Goal: Task Accomplishment & Management: Use online tool/utility

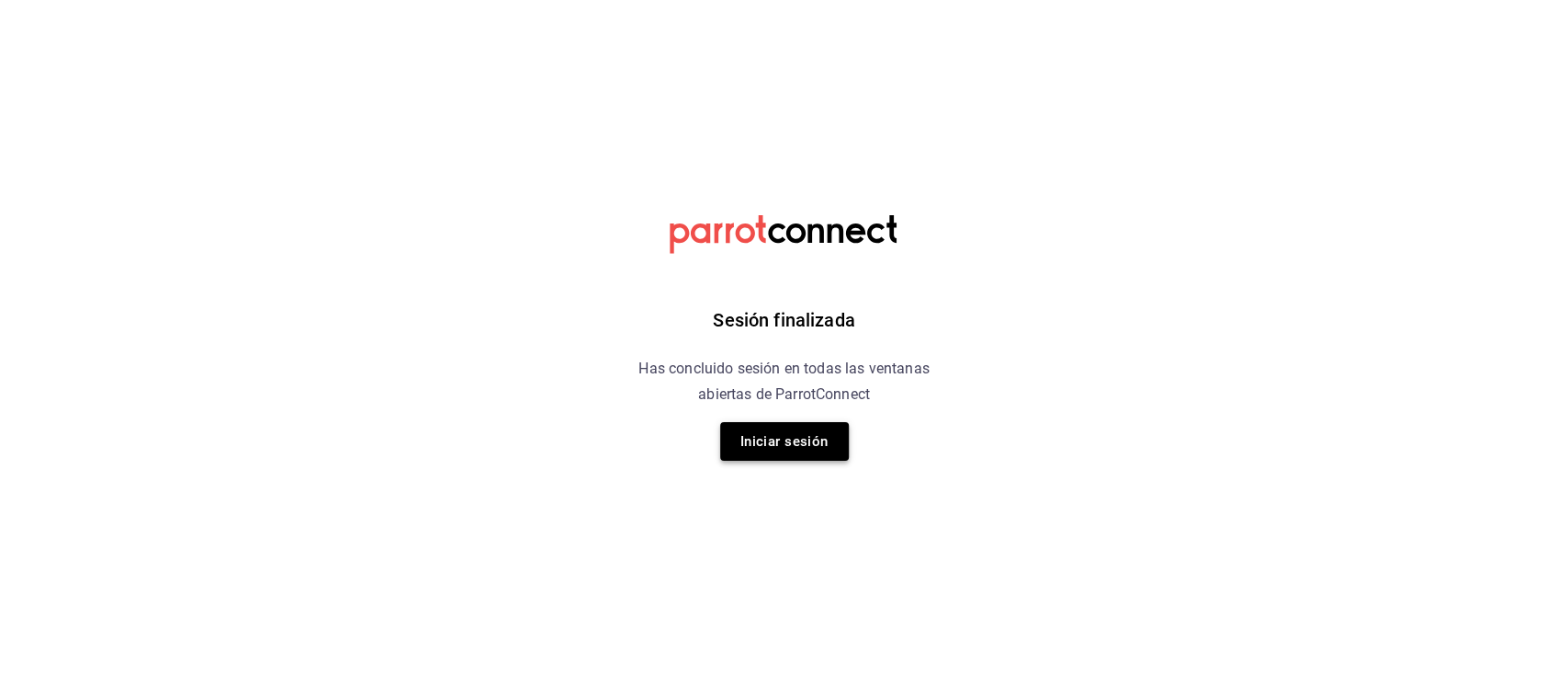
click at [823, 434] on button "Iniciar sesión" at bounding box center [785, 441] width 128 height 38
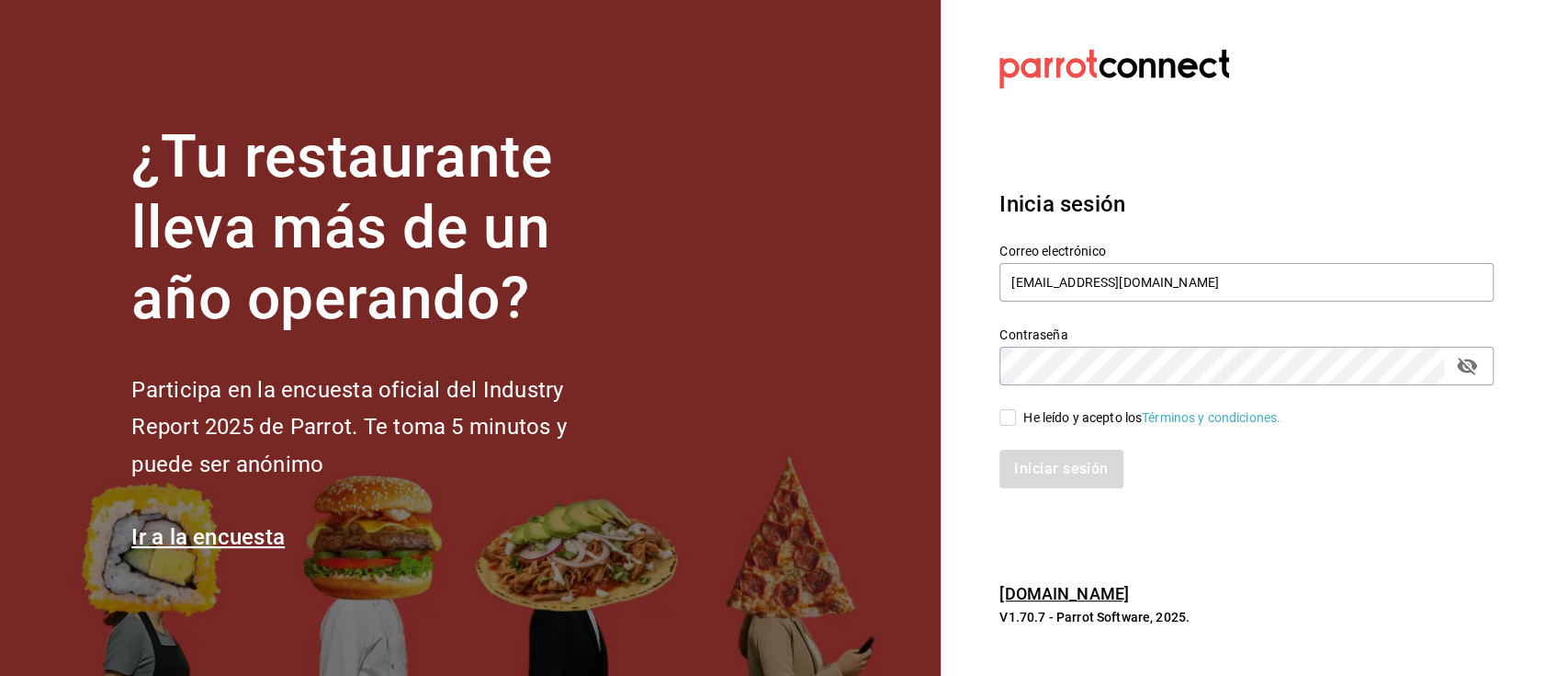
click at [1007, 421] on input "He leído y acepto los Términos y condiciones." at bounding box center [1007, 417] width 16 height 16
checkbox input "true"
click at [1028, 460] on button "Iniciar sesión" at bounding box center [1062, 469] width 125 height 38
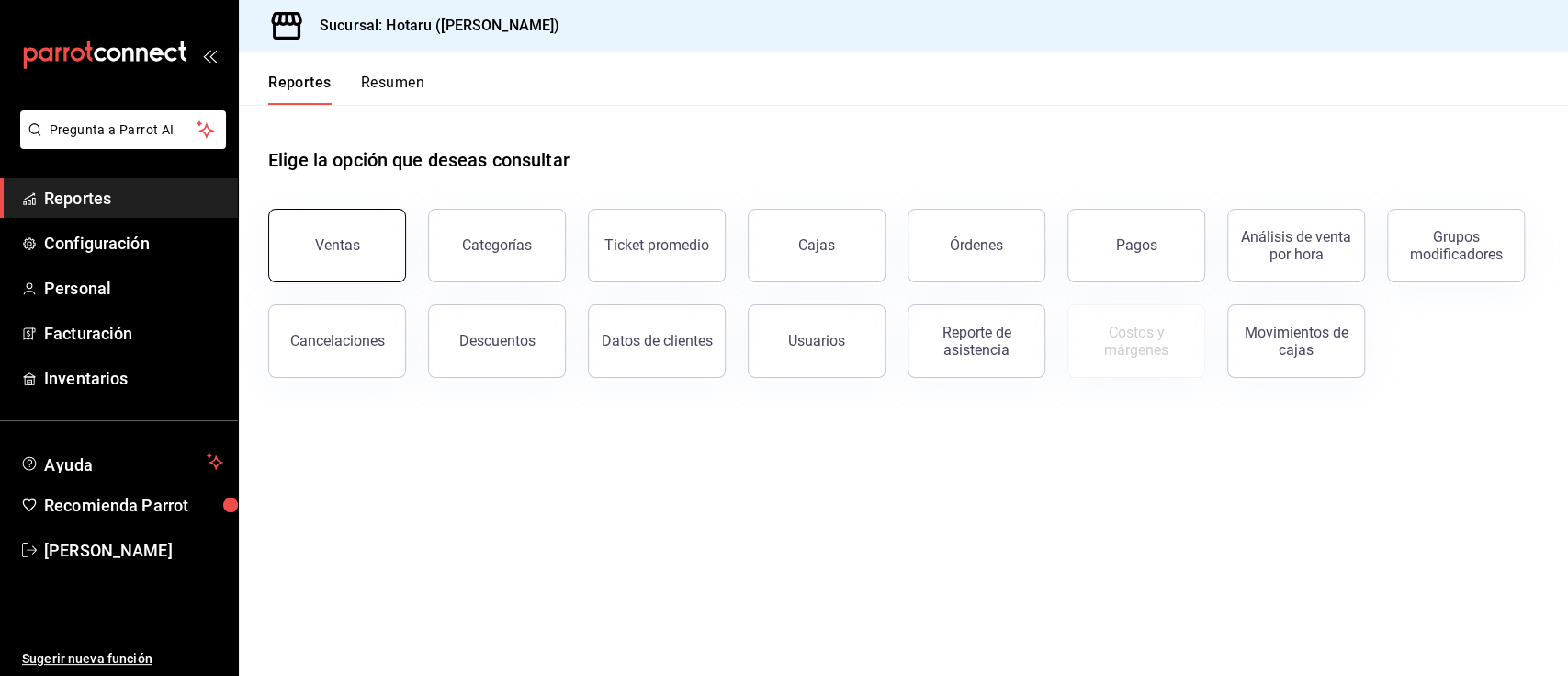
click at [367, 254] on button "Ventas" at bounding box center [337, 245] width 138 height 74
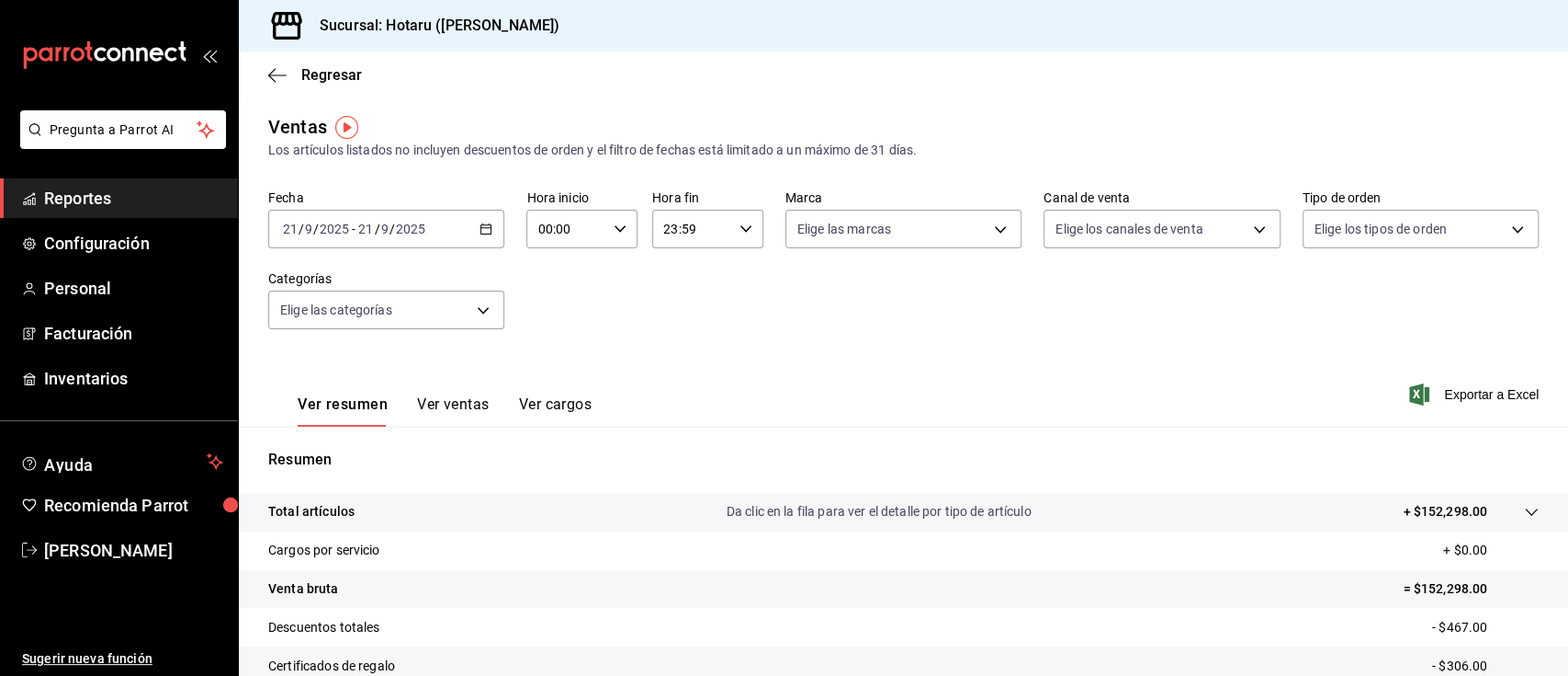
click at [483, 232] on icon "button" at bounding box center [485, 228] width 12 height 12
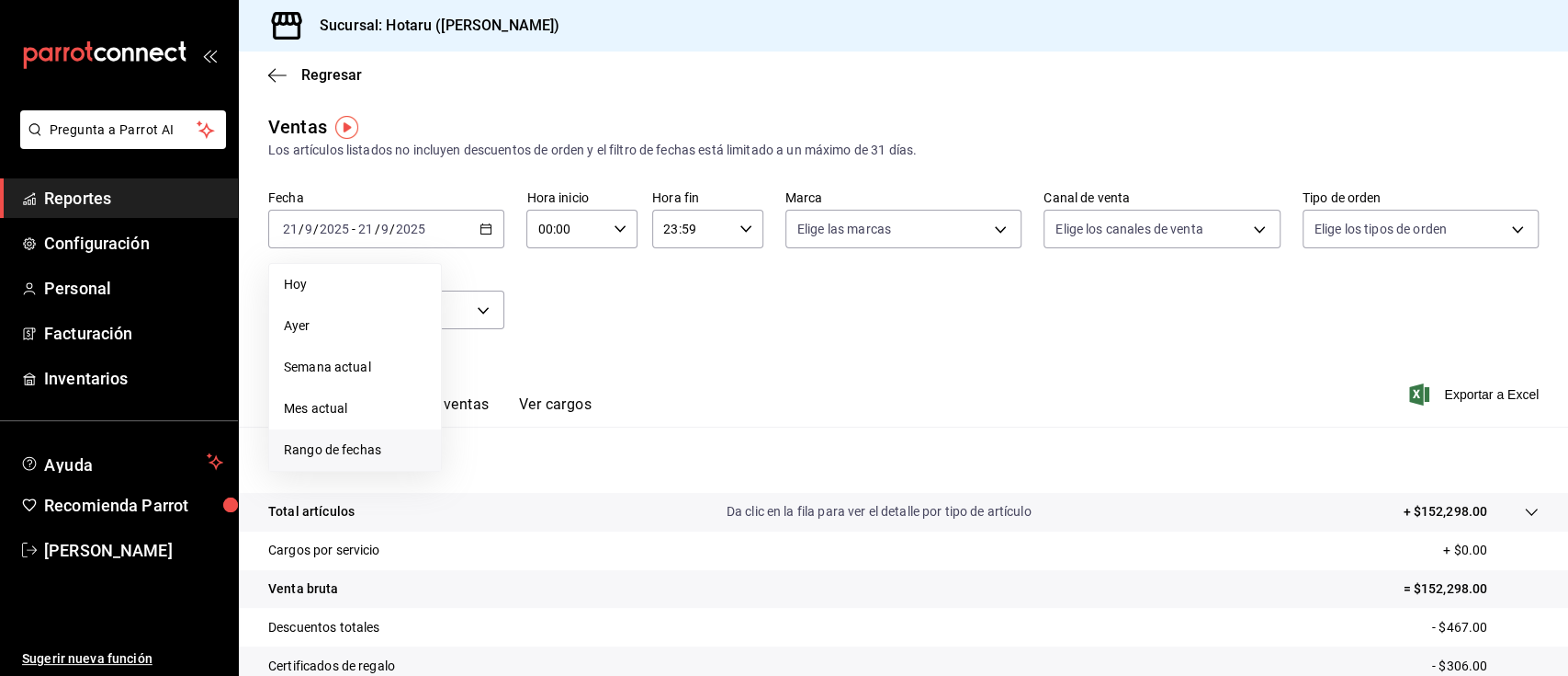
click at [352, 440] on span "Rango de fechas" at bounding box center [355, 450] width 143 height 19
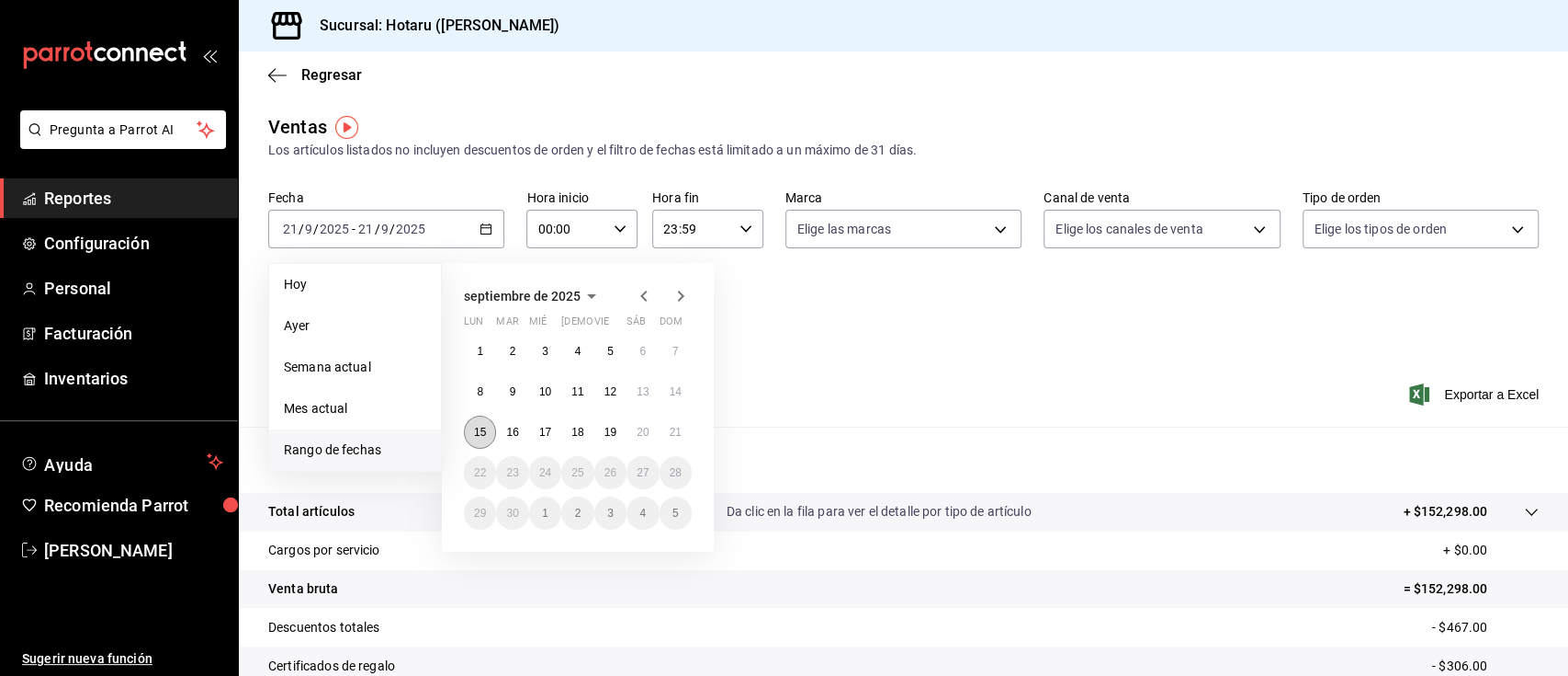
click at [470, 426] on button "15" at bounding box center [480, 431] width 33 height 34
click at [690, 431] on button "21" at bounding box center [676, 431] width 33 height 34
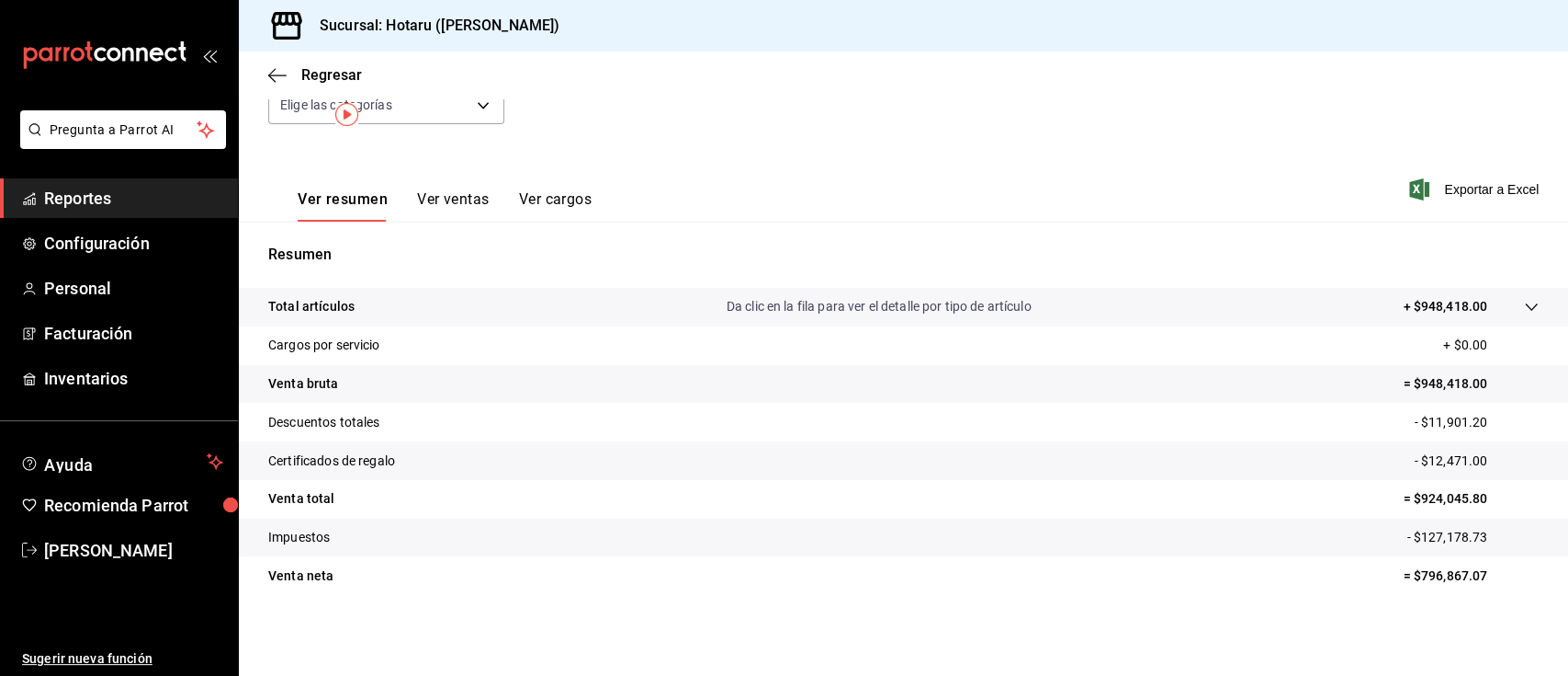
scroll to position [11, 0]
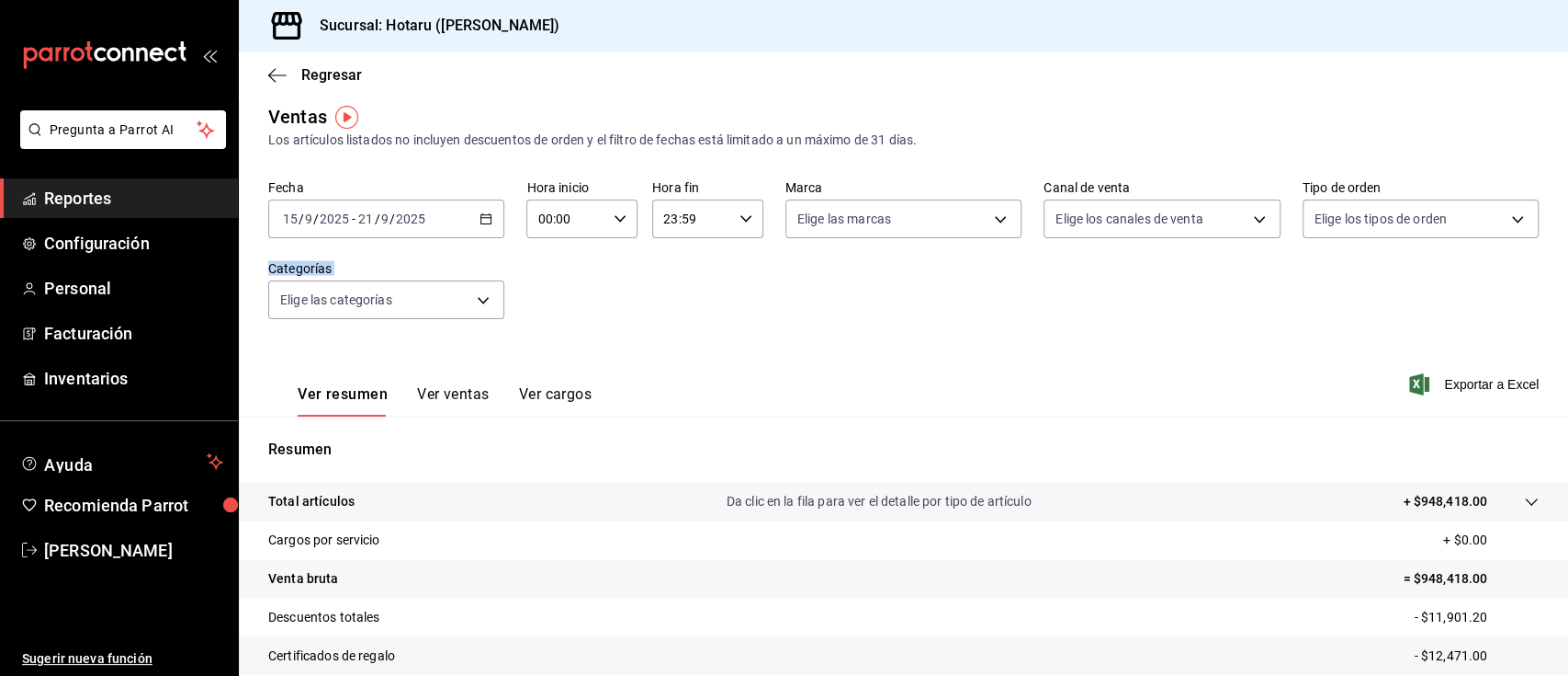
drag, startPoint x: 1567, startPoint y: 320, endPoint x: 1567, endPoint y: 399, distance: 79.0
click at [1567, 399] on div "Regresar Ventas Los artículos listados no incluyen descuentos de orden y el fil…" at bounding box center [903, 363] width 1329 height 624
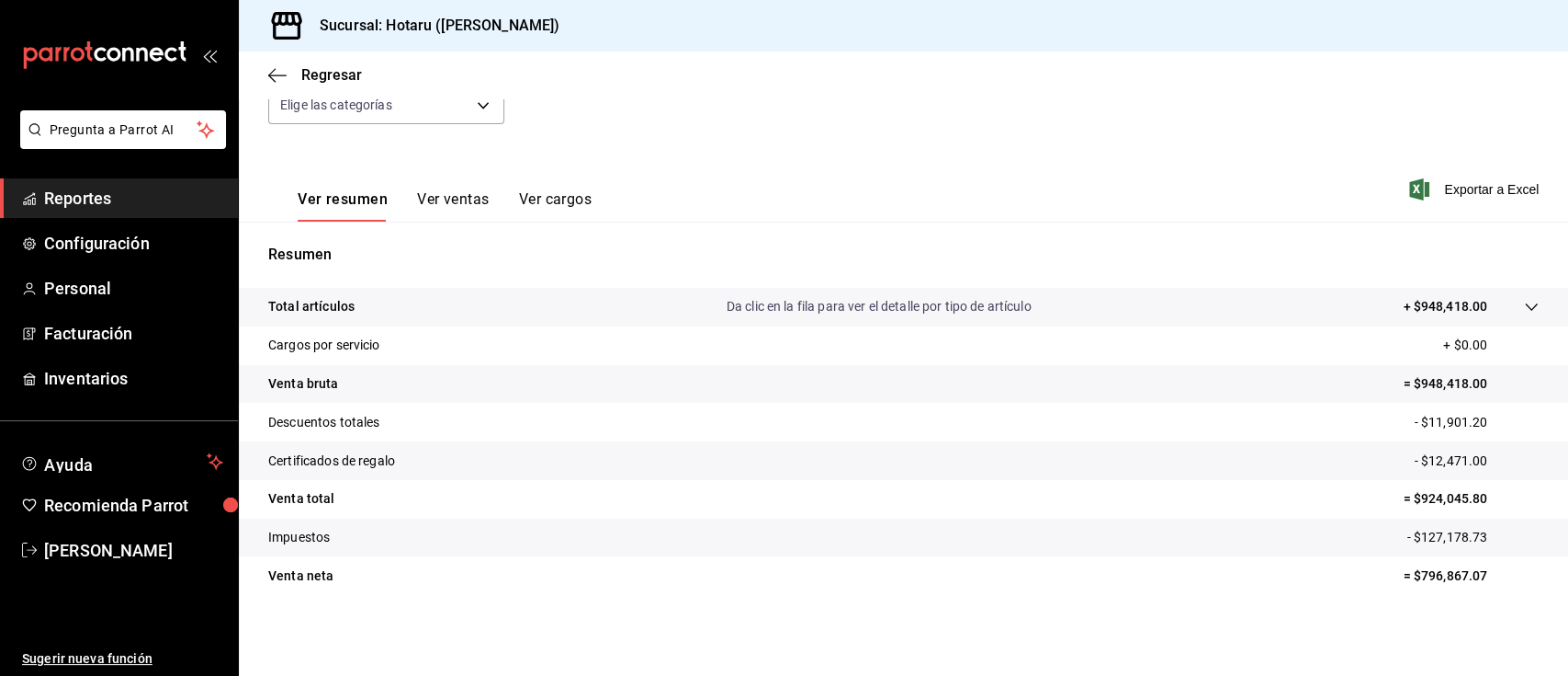
scroll to position [0, 0]
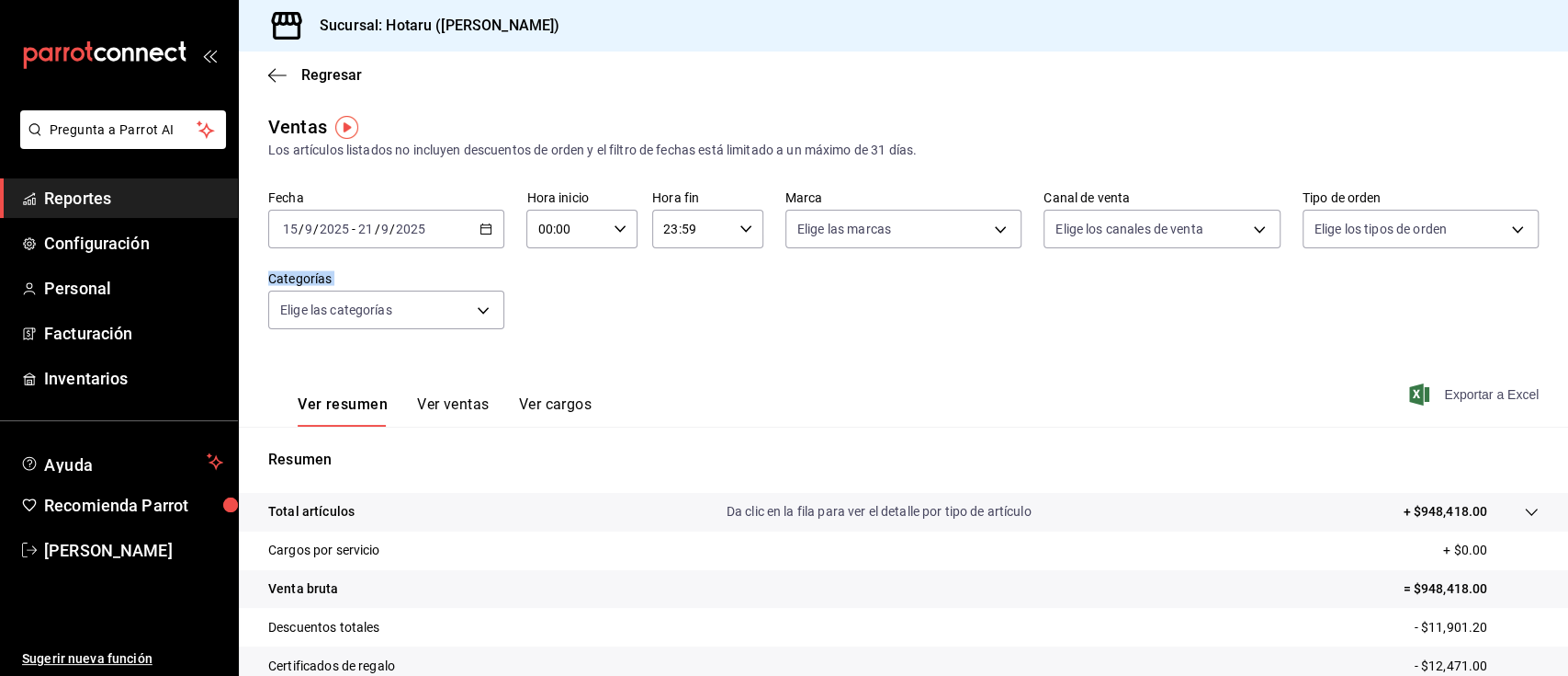
click at [1431, 392] on span "Exportar a Excel" at bounding box center [1475, 394] width 126 height 22
